Goal: Information Seeking & Learning: Learn about a topic

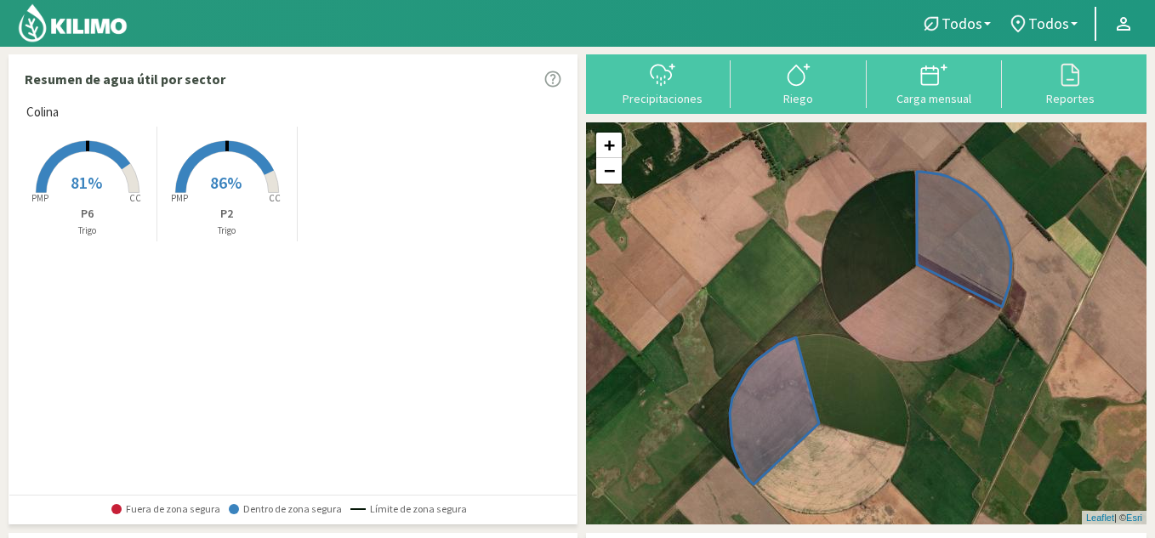
click at [106, 224] on p "Trigo" at bounding box center [87, 231] width 139 height 14
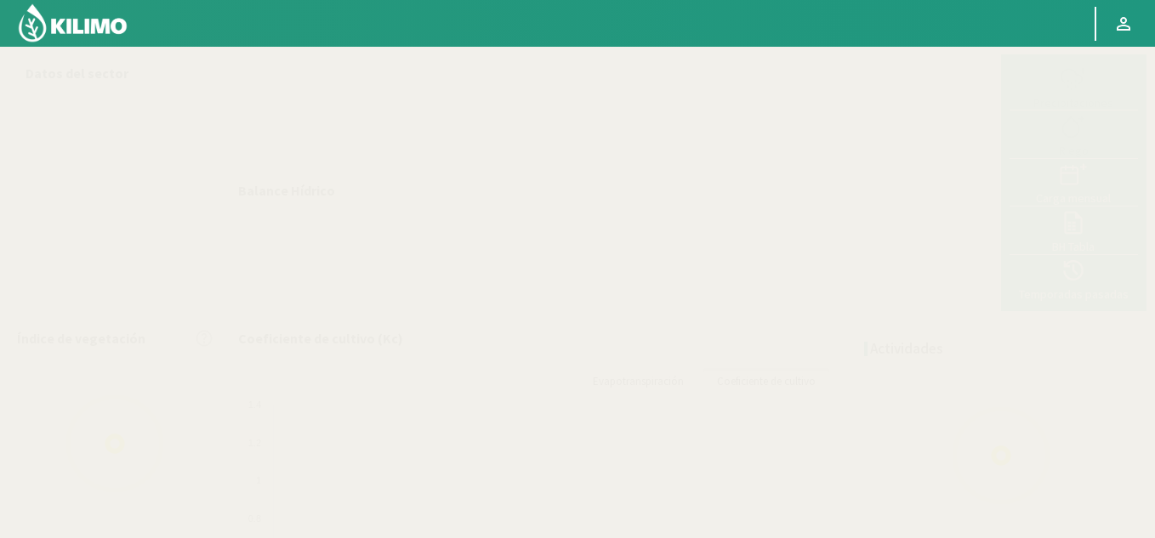
select select "1: Object"
